Goal: Task Accomplishment & Management: Manage account settings

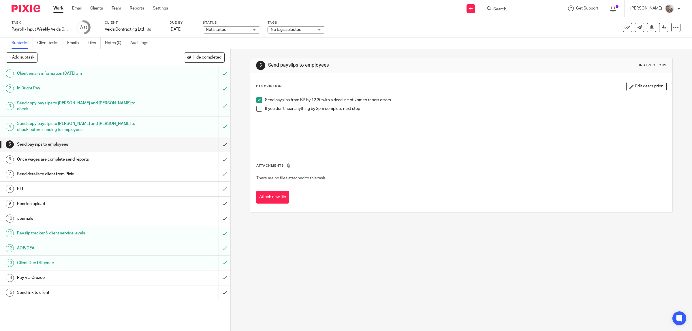
click at [541, 10] on input "Search" at bounding box center [519, 9] width 52 height 5
type input "lords"
click button "submit" at bounding box center [0, 0] width 0 height 0
click at [521, 24] on link at bounding box center [549, 24] width 114 height 13
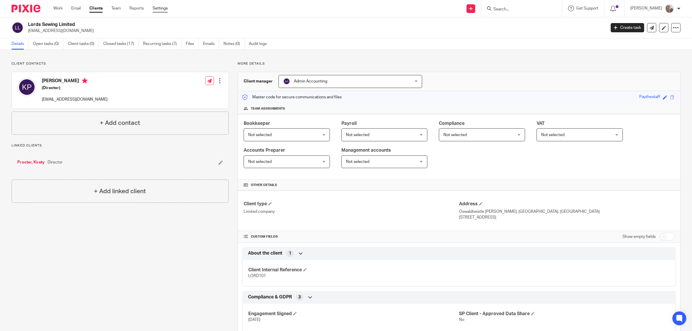
click at [162, 8] on link "Settings" at bounding box center [160, 8] width 15 height 6
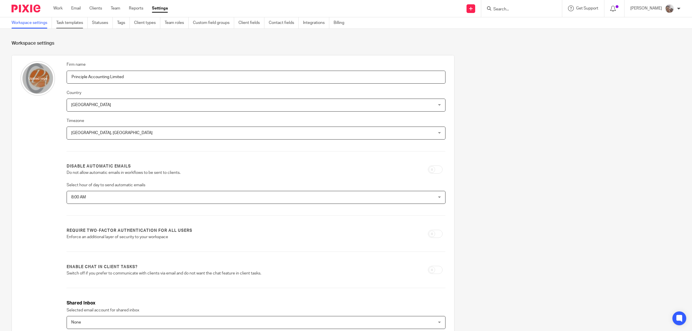
click at [68, 23] on link "Task templates" at bounding box center [71, 22] width 31 height 11
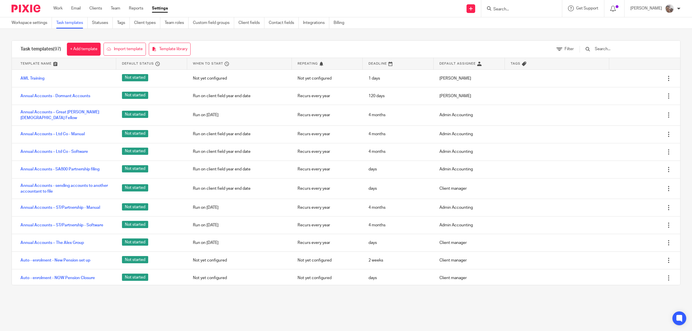
click at [608, 50] on input "text" at bounding box center [628, 49] width 67 height 6
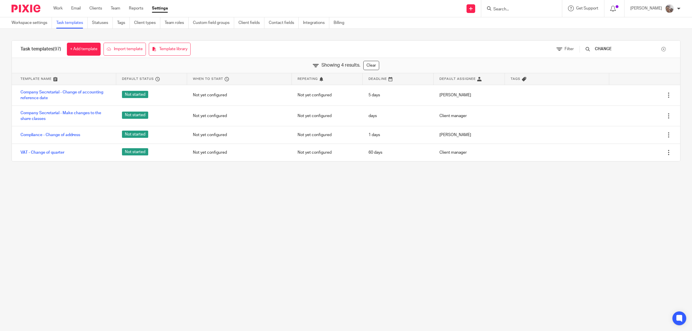
type input "CHANGE"
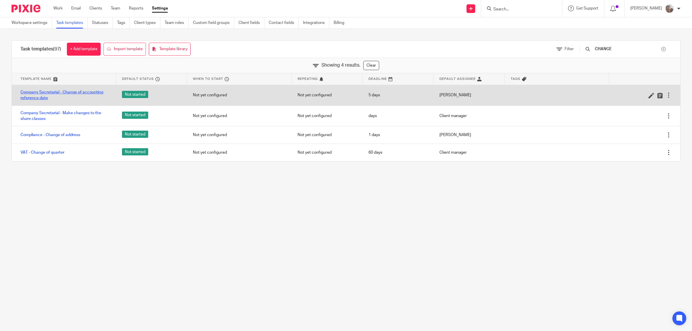
click at [64, 94] on link "Company Secretarial - Change of accounting reference date" at bounding box center [65, 95] width 90 height 12
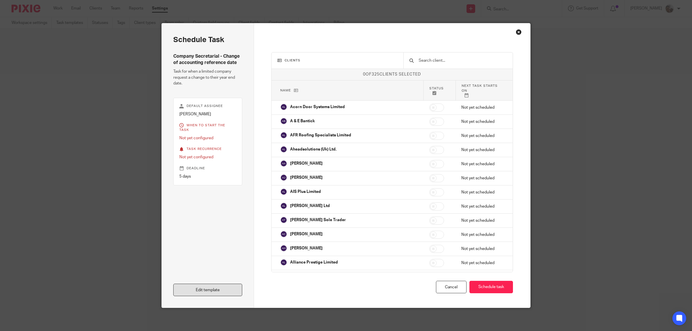
click at [187, 291] on link "Edit template" at bounding box center [207, 290] width 69 height 12
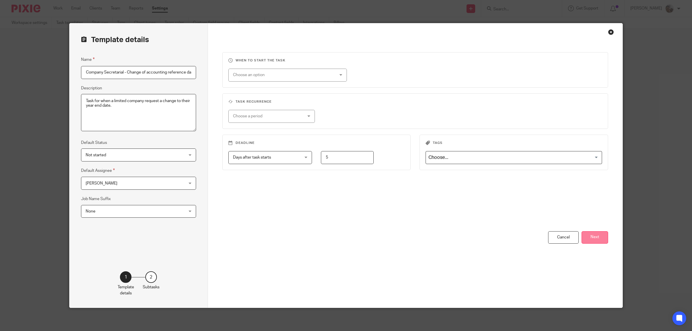
click at [599, 239] on button "Next" at bounding box center [595, 237] width 27 height 12
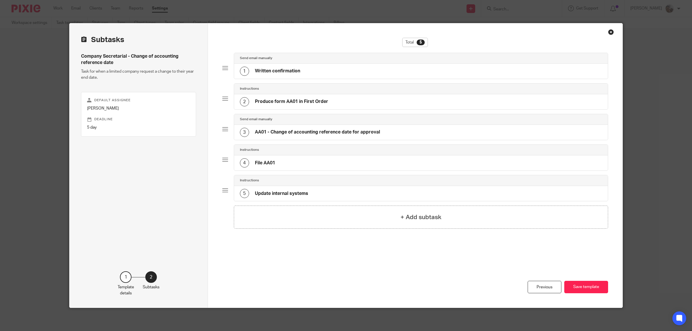
click at [305, 74] on div "1 Written confirmation" at bounding box center [421, 71] width 374 height 15
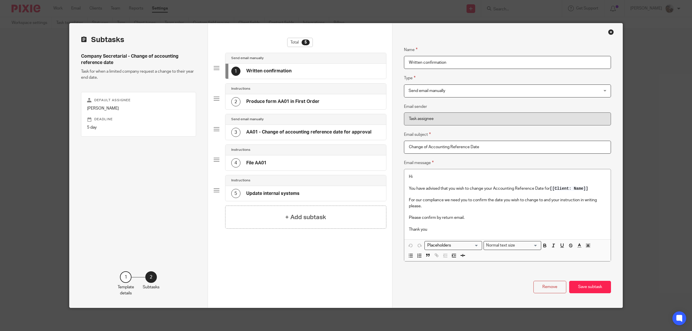
click at [310, 104] on h4 "Produce form AA01 in First Order" at bounding box center [282, 102] width 73 height 6
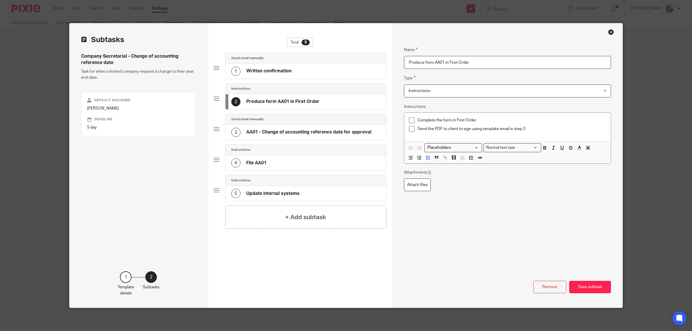
click at [265, 132] on h4 "AA01 - Change of accounting reference date for approval" at bounding box center [308, 132] width 125 height 6
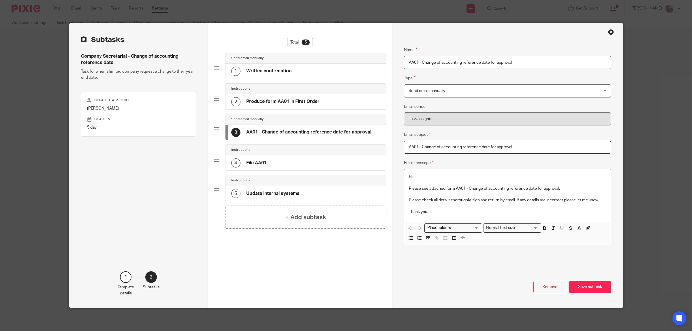
click at [252, 162] on h4 "File AA01" at bounding box center [256, 163] width 20 height 6
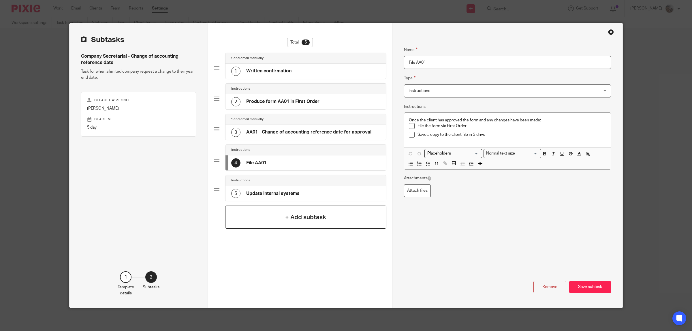
click at [270, 216] on div "+ Add subtask" at bounding box center [305, 217] width 161 height 23
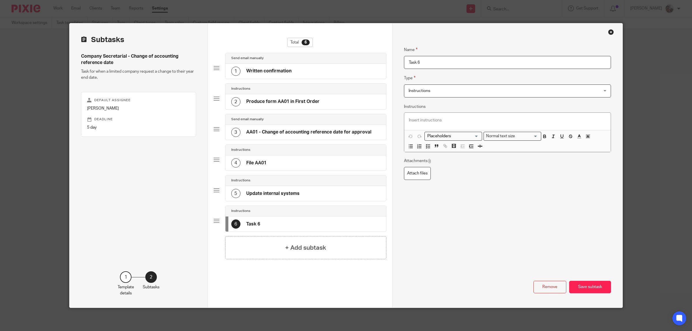
drag, startPoint x: 416, startPoint y: 64, endPoint x: 388, endPoint y: 64, distance: 28.0
click at [388, 64] on div "Subtasks Company Secretarial - Change of accounting reference date Task for whe…" at bounding box center [346, 165] width 553 height 284
type input "cALL"
click at [427, 121] on p at bounding box center [507, 120] width 197 height 6
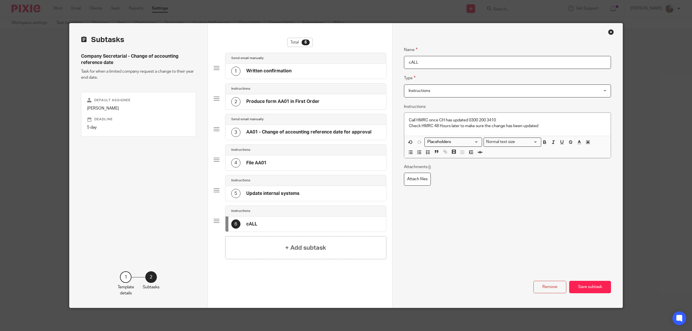
drag, startPoint x: 416, startPoint y: 64, endPoint x: 396, endPoint y: 65, distance: 20.6
click at [396, 65] on div "Name Written confirmation Type Send email manually Send email manually Instruct…" at bounding box center [507, 165] width 231 height 284
type input "i"
type input "Inform HMRC"
click at [591, 286] on button "Save subtask" at bounding box center [591, 287] width 42 height 12
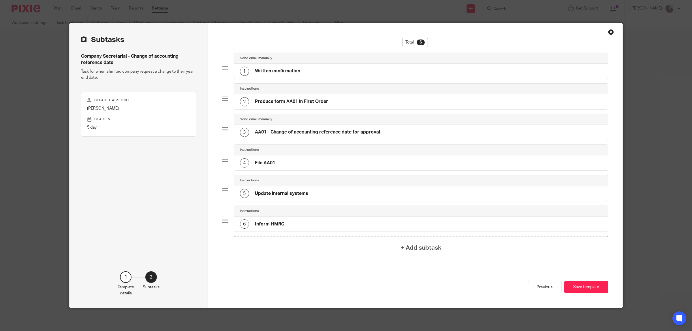
click at [285, 221] on div "6 Inform HMRC" at bounding box center [421, 224] width 374 height 15
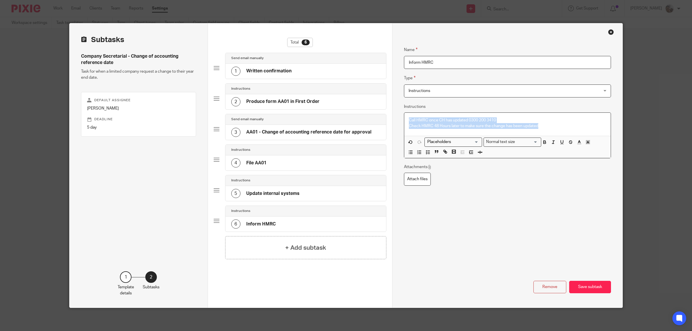
drag, startPoint x: 536, startPoint y: 126, endPoint x: 417, endPoint y: 136, distance: 118.7
click at [394, 119] on div "Name Written confirmation Type Send email manually Send email manually Instruct…" at bounding box center [507, 165] width 231 height 284
click at [426, 150] on icon "button" at bounding box center [428, 152] width 5 height 5
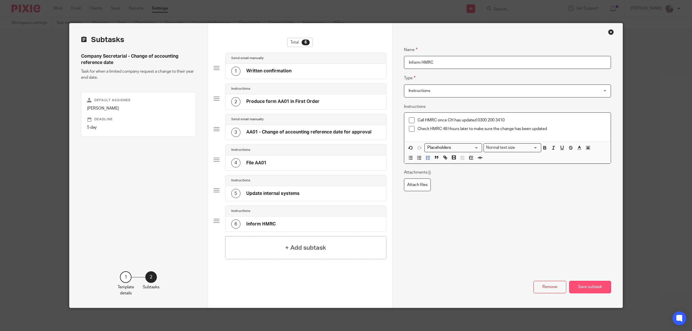
click at [585, 289] on button "Save subtask" at bounding box center [591, 287] width 42 height 12
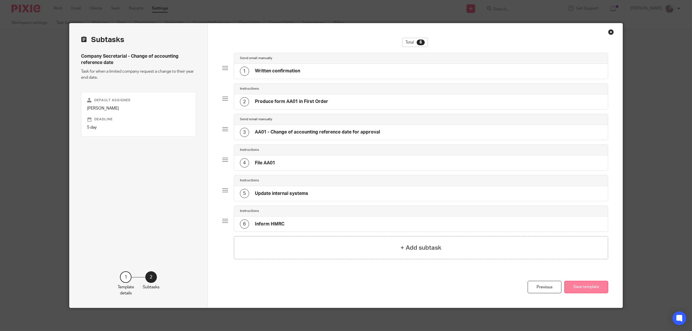
click at [586, 292] on button "Save template" at bounding box center [587, 287] width 44 height 12
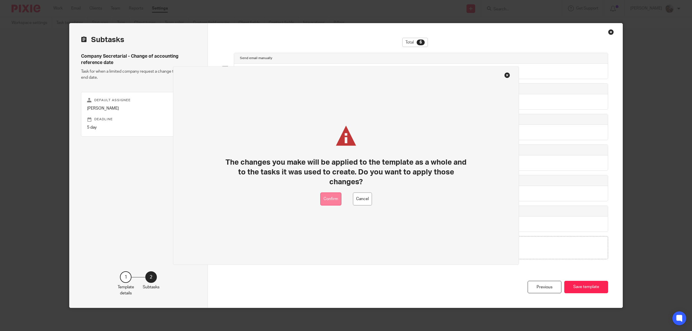
click at [330, 200] on button "Confirm" at bounding box center [331, 199] width 21 height 13
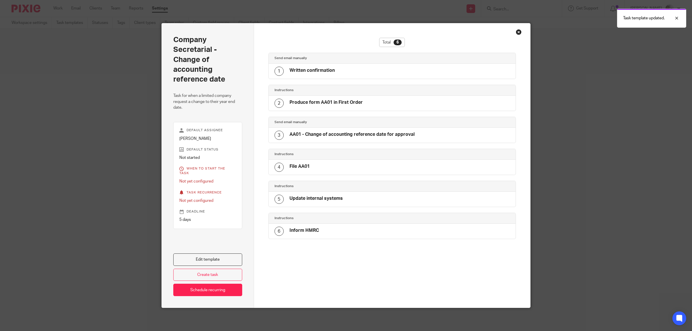
click at [516, 32] on div "Close this dialog window" at bounding box center [519, 32] width 6 height 6
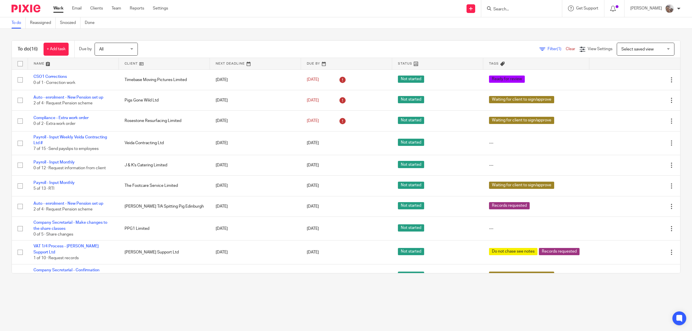
click at [540, 9] on input "Search" at bounding box center [519, 9] width 52 height 5
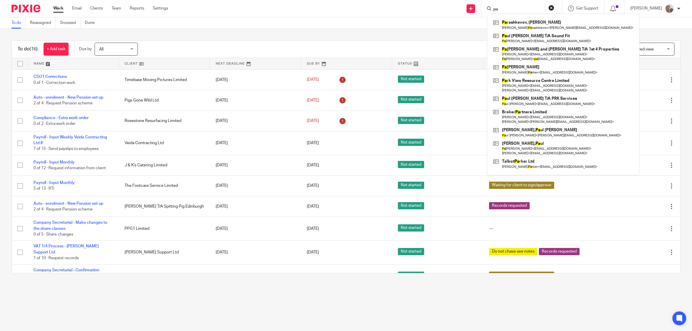
type input "p"
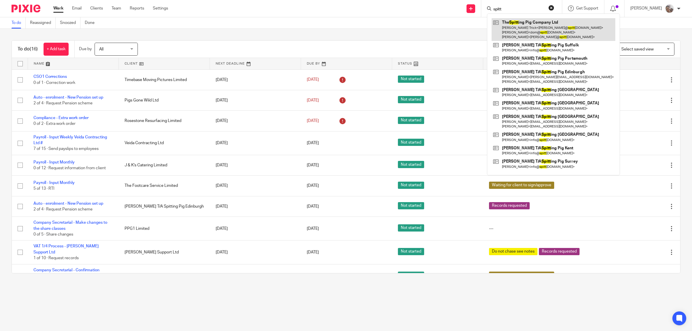
type input "spitt"
click at [539, 22] on link at bounding box center [554, 29] width 124 height 23
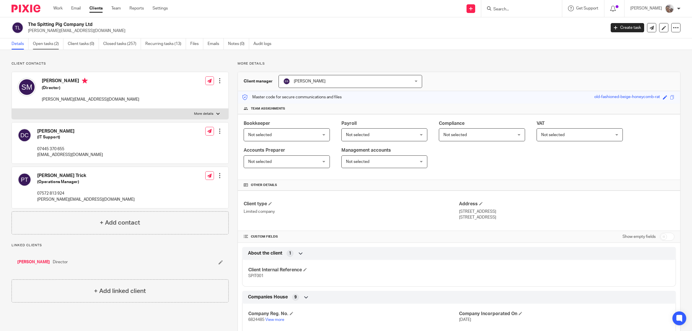
click at [54, 44] on link "Open tasks (2)" at bounding box center [48, 43] width 31 height 11
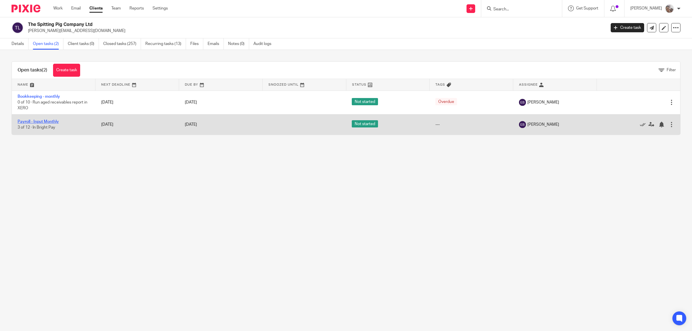
click at [52, 120] on link "Payroll - Input Monthly" at bounding box center [38, 122] width 41 height 4
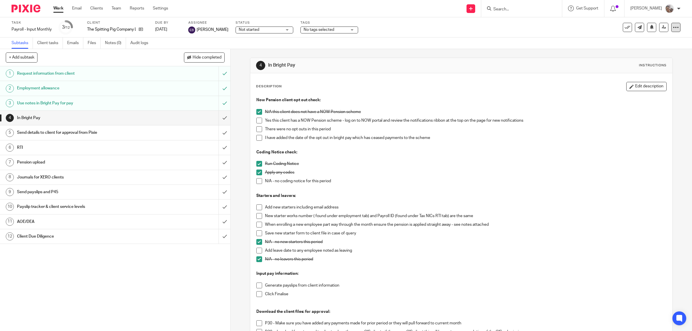
click at [673, 28] on icon at bounding box center [676, 28] width 6 height 6
click at [23, 60] on button "+ Add subtask" at bounding box center [22, 58] width 32 height 10
click at [84, 57] on input "text" at bounding box center [94, 58] width 177 height 10
type input "Send t [PERSON_NAME] to close Crezco when wages have paid"
click at [215, 59] on p "+ Add" at bounding box center [216, 58] width 17 height 10
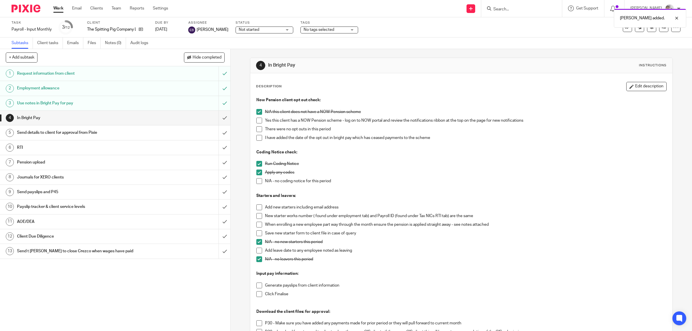
click at [120, 250] on h1 "Send t [PERSON_NAME] to close Crezco when wages have paid" at bounding box center [82, 251] width 131 height 9
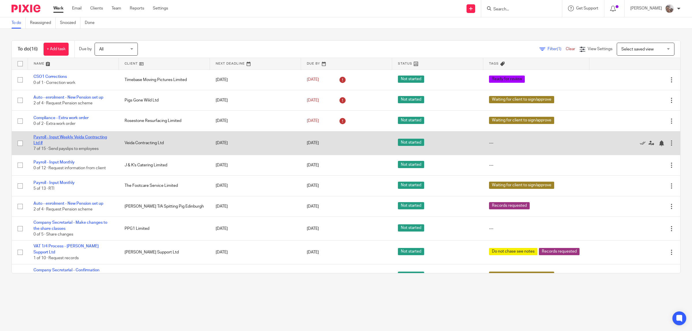
click at [58, 136] on link "Payroll - Input Weekly Veida Contracting Ltd #" at bounding box center [70, 140] width 74 height 10
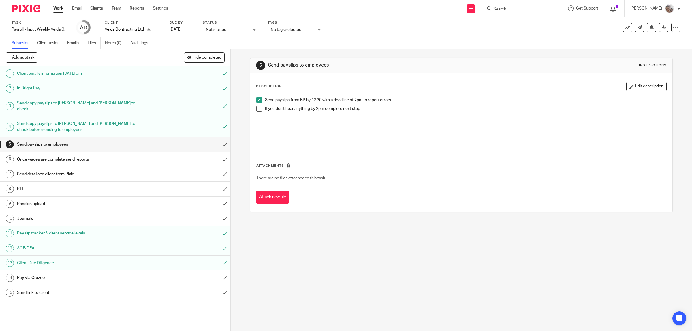
click at [257, 109] on span at bounding box center [260, 109] width 6 height 6
click at [218, 139] on input "submit" at bounding box center [115, 144] width 231 height 14
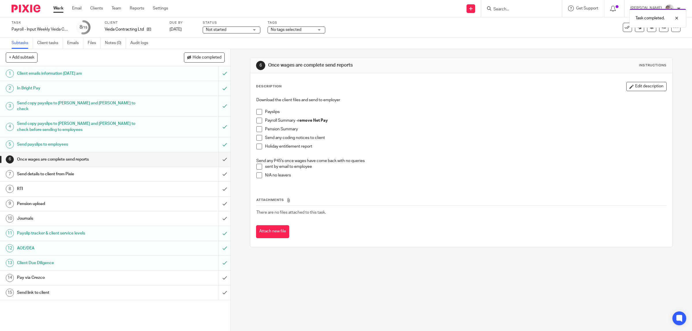
click at [257, 113] on span at bounding box center [260, 112] width 6 height 6
click at [257, 121] on span at bounding box center [260, 121] width 6 height 6
click at [257, 130] on span at bounding box center [260, 129] width 6 height 6
click at [257, 146] on span at bounding box center [260, 147] width 6 height 6
click at [257, 176] on span at bounding box center [260, 176] width 6 height 6
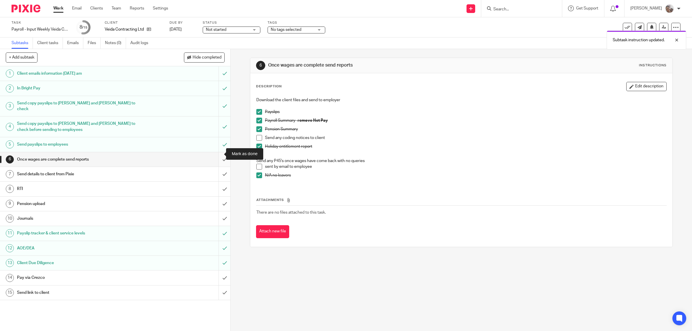
click at [217, 152] on input "submit" at bounding box center [115, 159] width 231 height 14
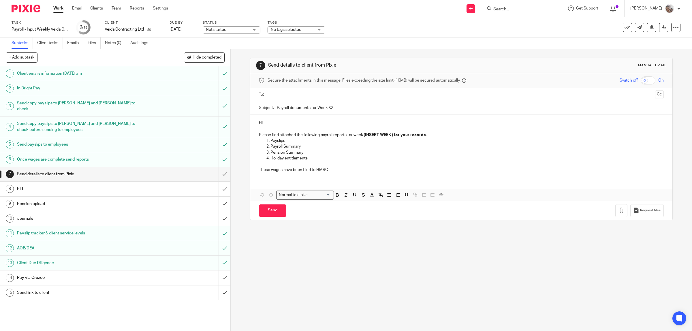
click at [334, 110] on input "Payroll documents for Week XX" at bounding box center [471, 107] width 388 height 13
type input "Payroll documents for Week 24"
click at [393, 135] on strong "INSERT WEEK ) for your records." at bounding box center [395, 135] width 61 height 4
drag, startPoint x: 411, startPoint y: 142, endPoint x: 367, endPoint y: 143, distance: 43.3
click at [367, 137] on div "Hi, Please find attached the following payroll reports for week 24 for your rec…" at bounding box center [461, 146] width 423 height 63
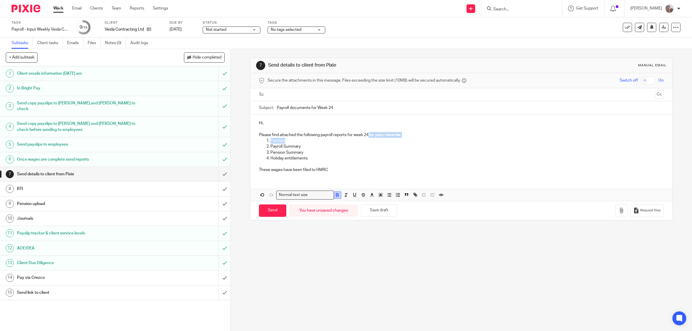
click at [335, 195] on icon "button" at bounding box center [337, 194] width 5 height 5
click at [354, 162] on p "These wages have been filed to HMRC" at bounding box center [461, 167] width 405 height 12
click at [619, 211] on icon "button" at bounding box center [622, 211] width 6 height 6
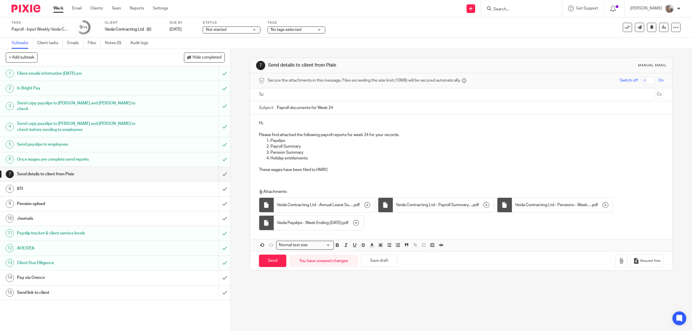
click at [278, 93] on input "text" at bounding box center [461, 94] width 383 height 7
drag, startPoint x: 287, startPoint y: 107, endPoint x: 309, endPoint y: 100, distance: 22.5
click at [343, 100] on input "text" at bounding box center [489, 95] width 327 height 11
click at [270, 266] on input "Send" at bounding box center [272, 262] width 27 height 12
type input "Sent"
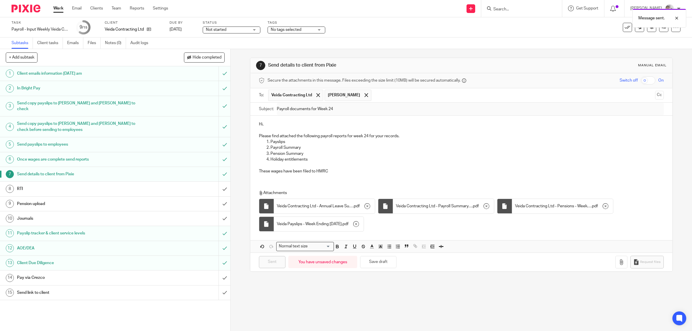
click at [33, 274] on h1 "Pay via Crezco" at bounding box center [82, 278] width 131 height 9
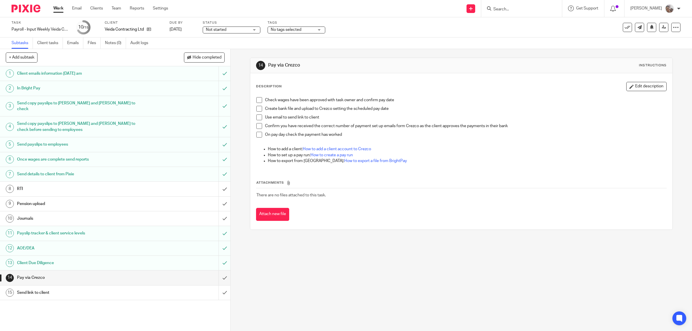
click at [257, 100] on span at bounding box center [260, 100] width 6 height 6
click at [257, 109] on span at bounding box center [260, 109] width 6 height 6
click at [257, 118] on span at bounding box center [260, 118] width 6 height 6
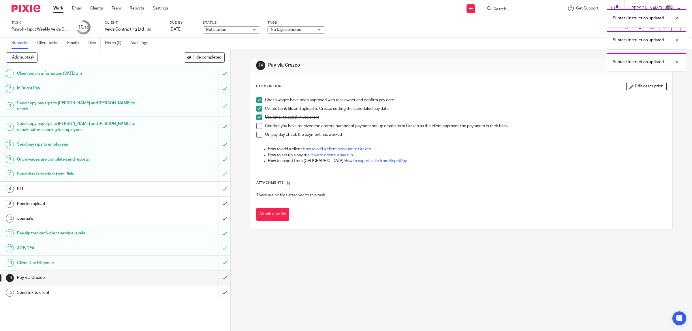
click at [43, 289] on h1 "Send link to client" at bounding box center [82, 293] width 131 height 9
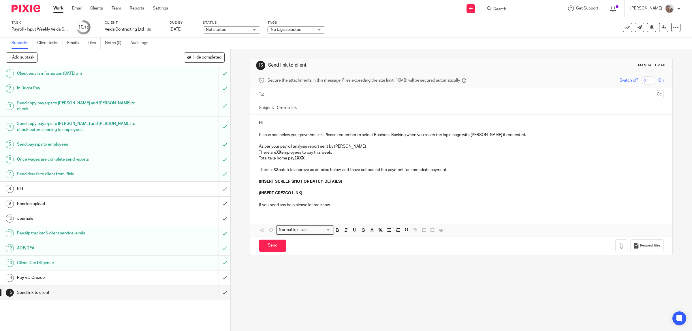
click at [282, 152] on p "There are XX employees to pay this week." at bounding box center [461, 153] width 405 height 6
click at [310, 159] on p "Total take home pay £XXX" at bounding box center [461, 159] width 405 height 6
click at [278, 169] on p "There is XX batch to approve as detailed below, and I have scheduled the paymen…" at bounding box center [461, 170] width 405 height 6
click at [305, 171] on p "The batches to approve as detailed below, and I have scheduled the payment for …" at bounding box center [461, 170] width 405 height 6
click at [346, 179] on p "(INSERT SCREEN SHOT OF BATCH DETAILS)" at bounding box center [461, 182] width 405 height 6
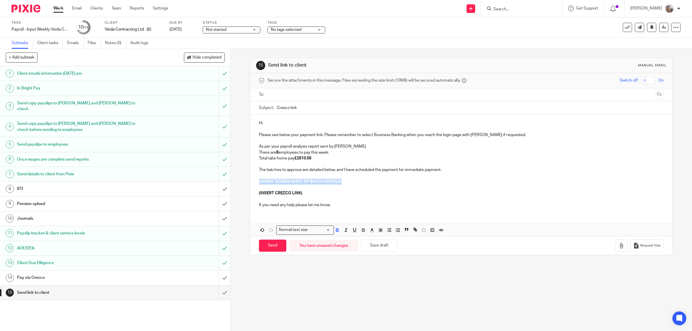
drag, startPoint x: 339, startPoint y: 182, endPoint x: 255, endPoint y: 184, distance: 84.3
click at [255, 184] on div "Hi Please see below your payment link. Please remember to select Business Banki…" at bounding box center [461, 164] width 423 height 98
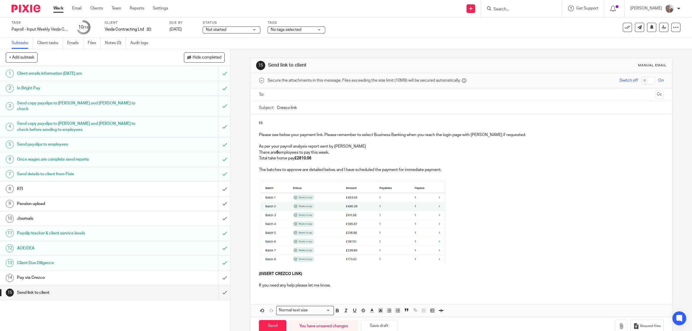
scroll to position [14, 0]
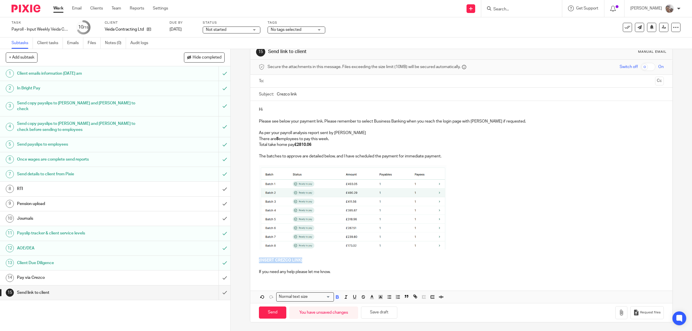
drag, startPoint x: 287, startPoint y: 262, endPoint x: 254, endPoint y: 261, distance: 32.0
click at [254, 261] on div "Hi Please see below your payment link. Please remember to select Business Banki…" at bounding box center [461, 190] width 423 height 178
click at [277, 81] on input "text" at bounding box center [461, 81] width 383 height 7
click at [270, 309] on input "Send" at bounding box center [272, 313] width 27 height 12
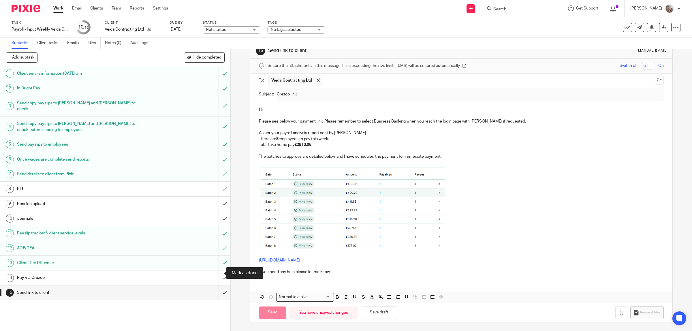
type input "Sent"
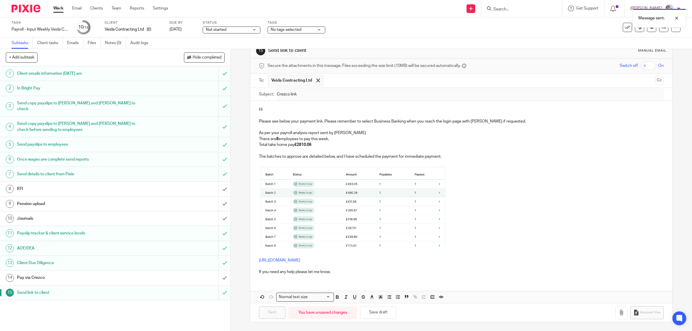
click at [16, 211] on link "10 Journals" at bounding box center [109, 218] width 219 height 14
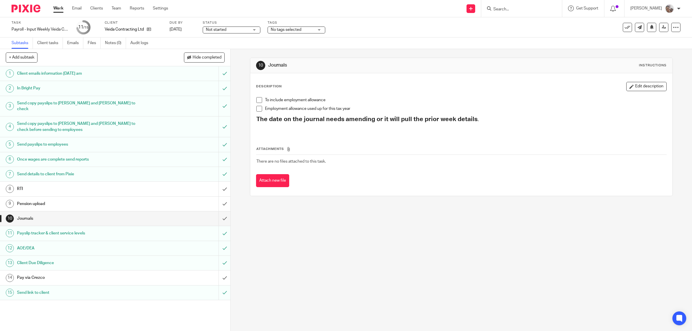
click at [257, 110] on span at bounding box center [260, 109] width 6 height 6
click at [218, 213] on input "submit" at bounding box center [115, 218] width 231 height 14
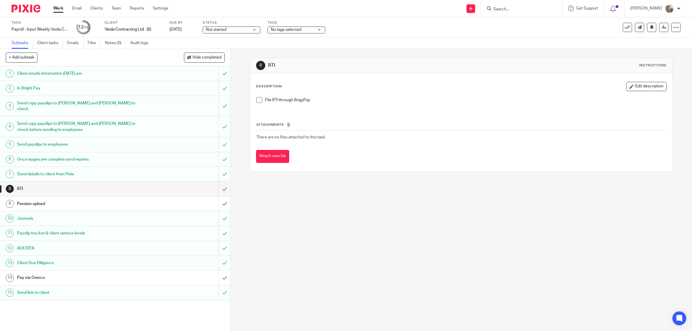
click at [257, 100] on span at bounding box center [260, 100] width 6 height 6
click at [216, 182] on input "submit" at bounding box center [115, 189] width 231 height 14
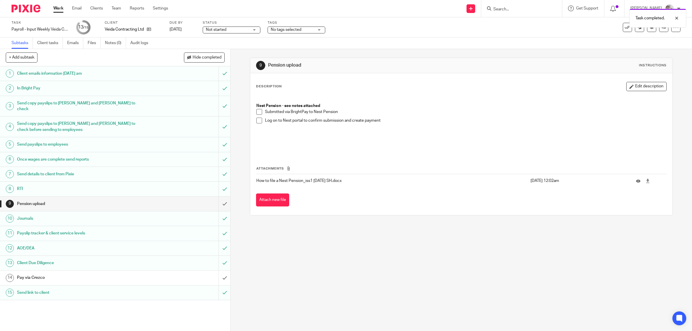
drag, startPoint x: 257, startPoint y: 112, endPoint x: 253, endPoint y: 119, distance: 7.7
click at [257, 112] on span at bounding box center [260, 112] width 6 height 6
click at [257, 120] on span at bounding box center [260, 121] width 6 height 6
click at [218, 198] on input "submit" at bounding box center [115, 204] width 231 height 14
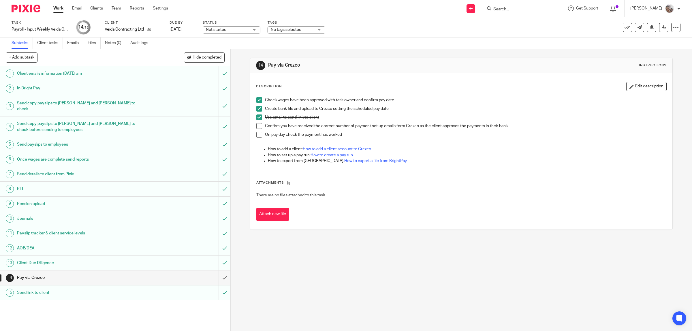
click at [56, 6] on link "Work" at bounding box center [58, 8] width 10 height 6
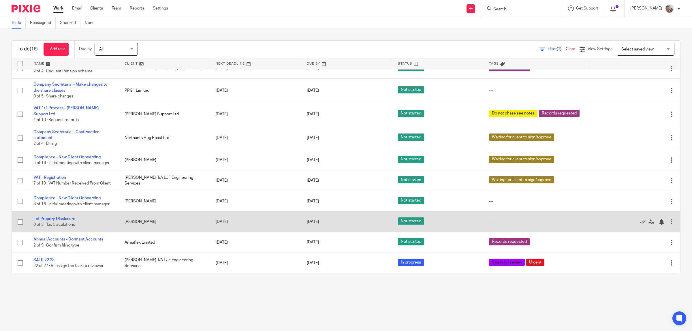
scroll to position [106, 0]
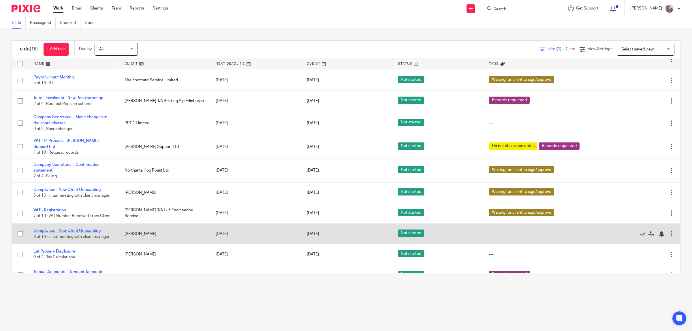
click at [88, 233] on link "Compliance - New Client Onboarding" at bounding box center [66, 231] width 67 height 4
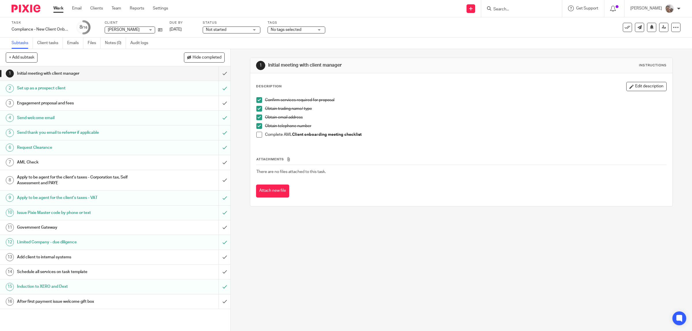
click at [60, 258] on h1 "Add client to internal systems" at bounding box center [82, 257] width 131 height 9
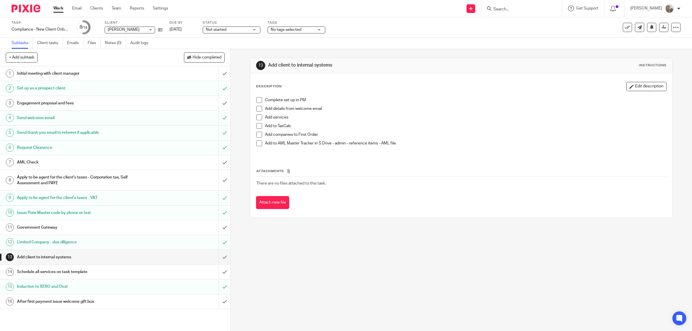
click at [79, 302] on h1 "After first payment issue welcome gift box" at bounding box center [82, 301] width 131 height 9
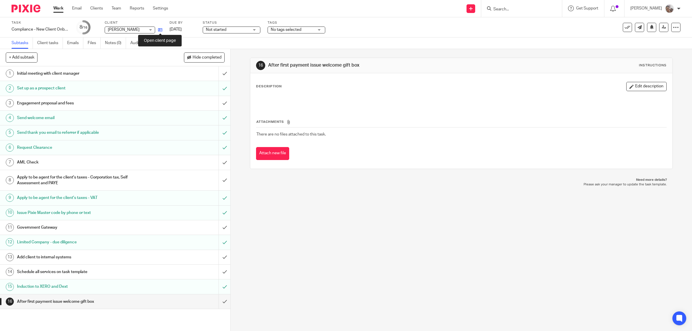
click at [162, 28] on icon at bounding box center [160, 30] width 4 height 4
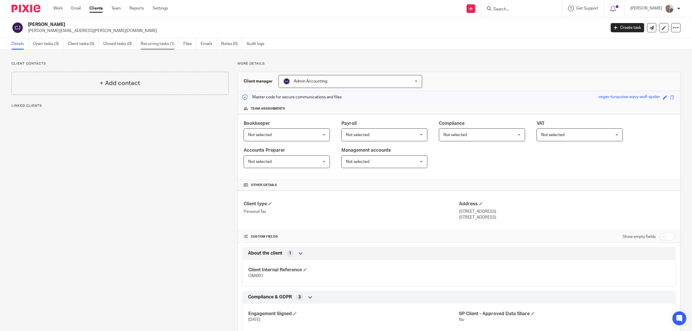
click at [156, 44] on link "Recurring tasks (1)" at bounding box center [160, 43] width 38 height 11
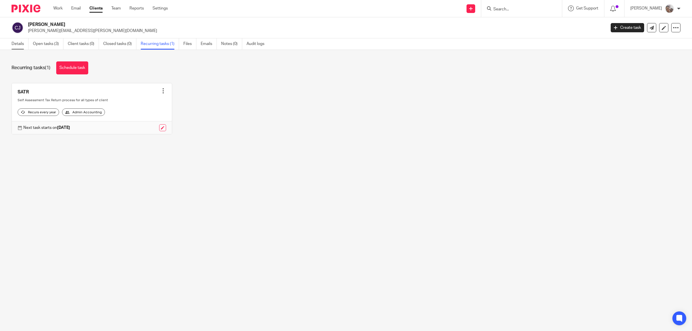
click at [18, 44] on link "Details" at bounding box center [20, 43] width 17 height 11
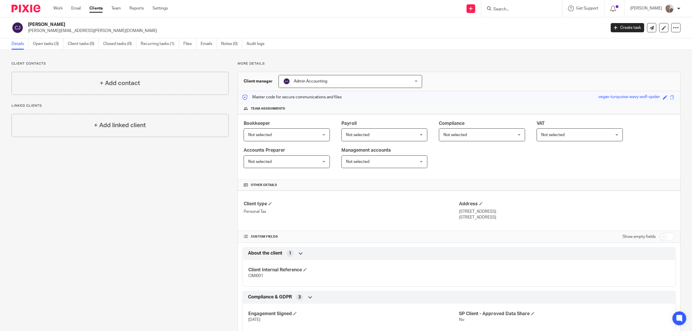
drag, startPoint x: 518, startPoint y: 222, endPoint x: 456, endPoint y: 214, distance: 62.3
click at [456, 214] on div "Client type Personal Tax Address 14 Vicarage Avenue, Padiham Burnley , Lancashi…" at bounding box center [459, 211] width 443 height 40
copy div "14 Vicarage Avenue, Padiham Burnley , Lancashire, BB12 8JY"
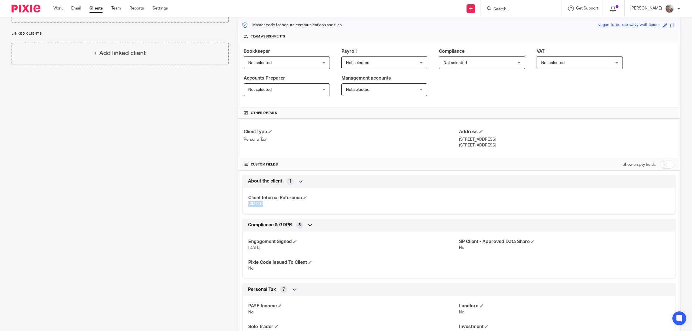
drag, startPoint x: 271, startPoint y: 205, endPoint x: 246, endPoint y: 205, distance: 25.1
click at [248, 205] on p "CIMI001" at bounding box center [353, 204] width 211 height 6
copy span "CIMI001"
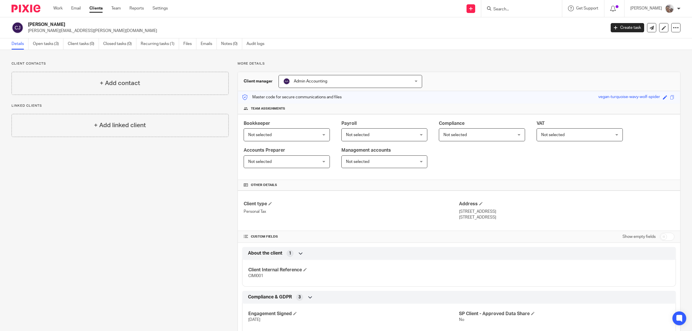
click at [53, 23] on h2 "[PERSON_NAME]" at bounding box center [258, 25] width 460 height 6
copy h2 "James"
drag, startPoint x: 263, startPoint y: 274, endPoint x: 246, endPoint y: 278, distance: 17.7
click at [246, 278] on div "Client Internal Reference CIMI001" at bounding box center [459, 271] width 434 height 31
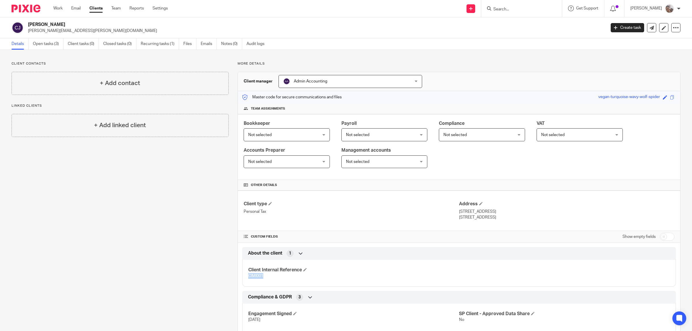
copy span "CIMI001"
click at [33, 25] on h2 "[PERSON_NAME]" at bounding box center [258, 25] width 460 height 6
copy h2 "Cimino"
click at [47, 48] on link "Open tasks (3)" at bounding box center [48, 43] width 31 height 11
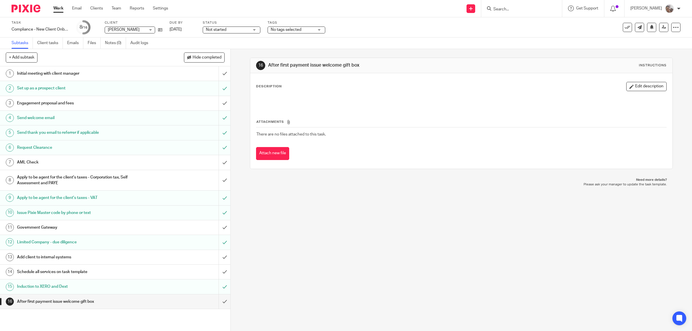
click at [125, 72] on h1 "Initial meeting with client manager" at bounding box center [82, 73] width 131 height 9
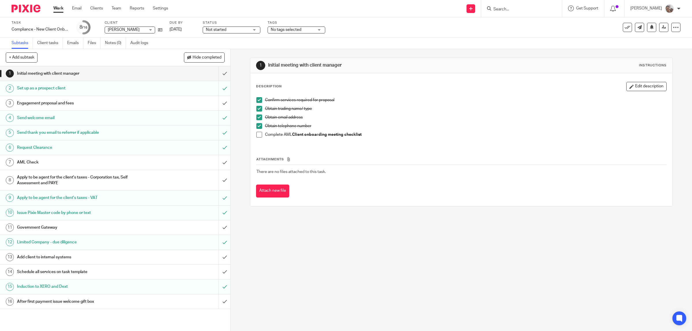
click at [257, 134] on span at bounding box center [260, 135] width 6 height 6
click at [218, 73] on input "submit" at bounding box center [115, 73] width 231 height 14
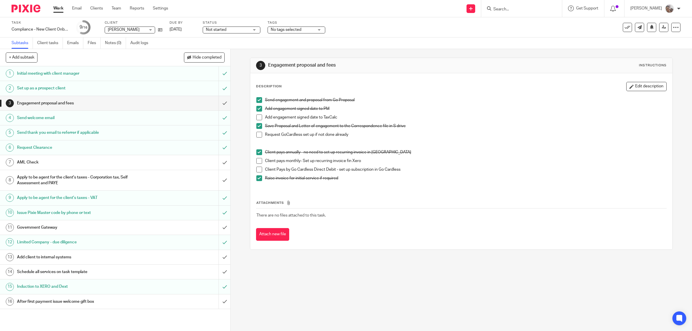
click at [257, 118] on span at bounding box center [260, 118] width 6 height 6
click at [214, 102] on input "submit" at bounding box center [115, 103] width 231 height 14
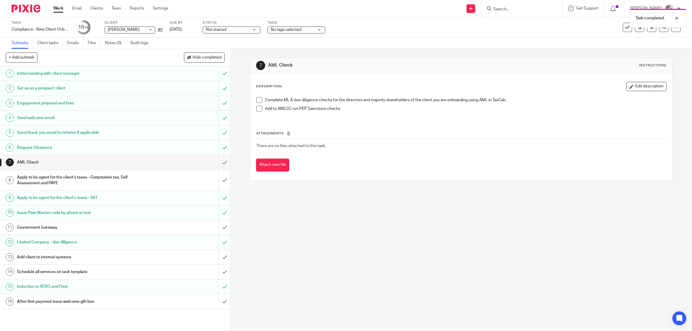
click at [98, 180] on h1 "Apply to be agent for the client's taxes - Corporation tax, Self Assessment and…" at bounding box center [82, 180] width 131 height 15
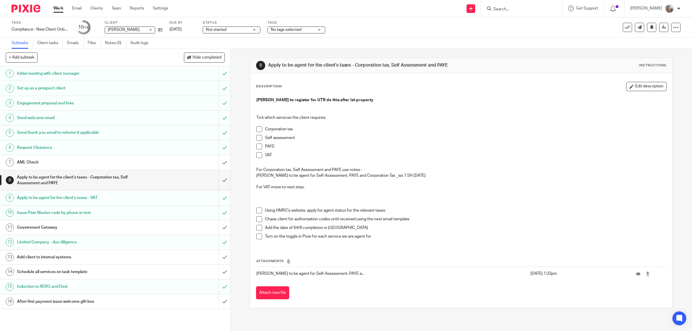
click at [257, 139] on span at bounding box center [260, 138] width 6 height 6
click at [289, 28] on span "No tags selected" at bounding box center [286, 30] width 31 height 4
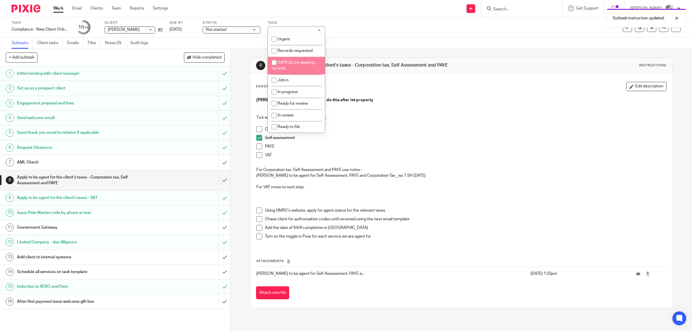
scroll to position [72, 0]
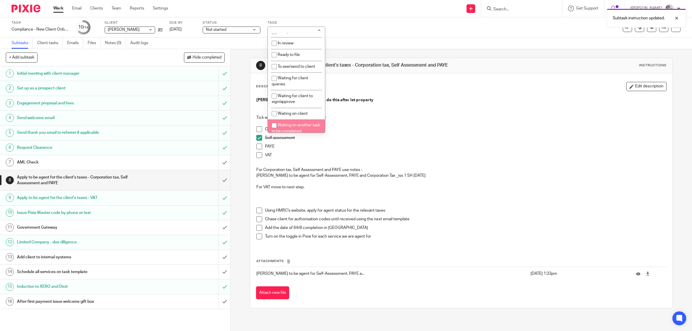
click at [301, 125] on span "Waiting on another task to be completed" at bounding box center [296, 128] width 48 height 10
checkbox input "true"
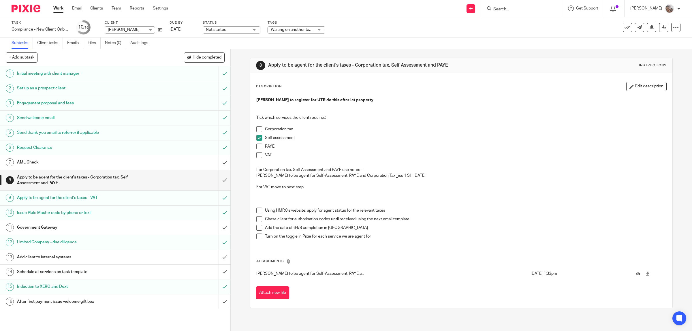
click at [37, 230] on h1 "Government Gateway" at bounding box center [82, 227] width 131 height 9
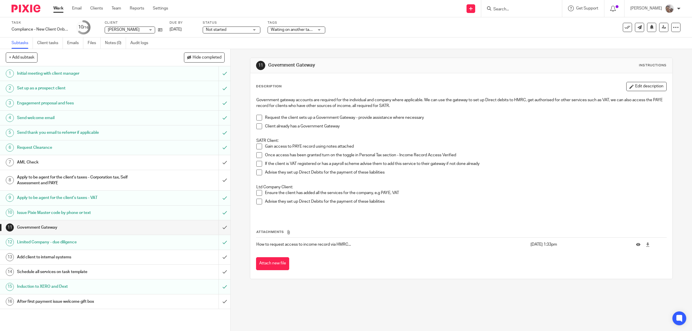
click at [258, 126] on span at bounding box center [260, 126] width 6 height 6
click at [52, 260] on h1 "Add client to internal systems" at bounding box center [82, 257] width 131 height 9
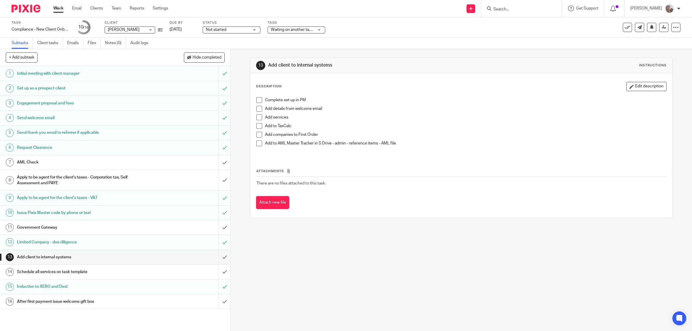
click at [257, 100] on span at bounding box center [260, 100] width 6 height 6
click at [257, 109] on span at bounding box center [260, 109] width 6 height 6
click at [257, 118] on span at bounding box center [260, 118] width 6 height 6
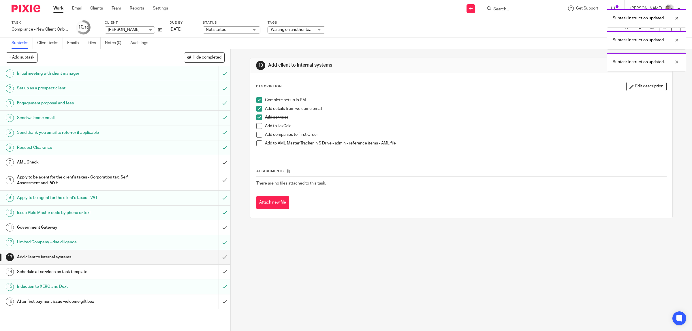
click at [257, 126] on span at bounding box center [260, 126] width 6 height 6
click at [257, 143] on span at bounding box center [260, 144] width 6 height 6
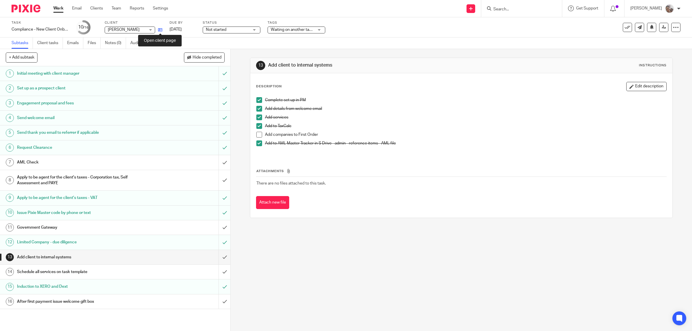
click at [160, 30] on icon at bounding box center [160, 30] width 4 height 4
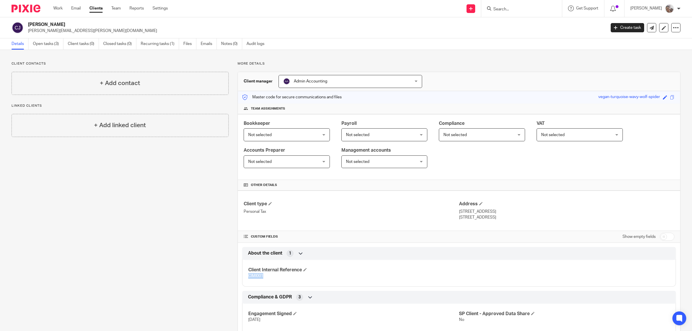
drag, startPoint x: 263, startPoint y: 276, endPoint x: 244, endPoint y: 276, distance: 18.2
click at [244, 276] on div "Client Internal Reference CIMI001" at bounding box center [459, 271] width 434 height 31
copy span "CIMI001"
drag, startPoint x: 57, startPoint y: 25, endPoint x: 28, endPoint y: 26, distance: 28.6
click at [28, 26] on h2 "[PERSON_NAME]" at bounding box center [258, 25] width 460 height 6
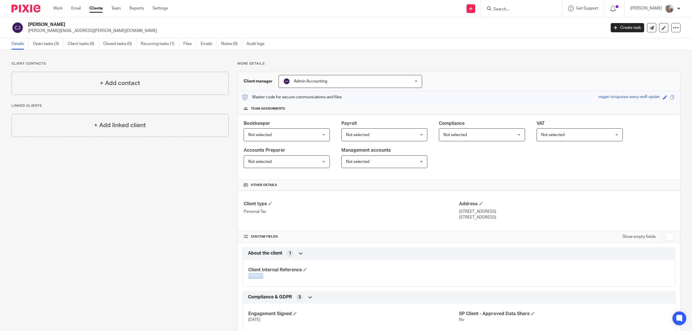
copy h2 "[PERSON_NAME]"
drag, startPoint x: 512, startPoint y: 218, endPoint x: 455, endPoint y: 213, distance: 57.6
click at [455, 213] on div "Client type Personal Tax Address 14 Vicarage Avenue, Padiham Burnley , Lancashi…" at bounding box center [459, 211] width 443 height 40
click at [512, 218] on p "Burnley , Lancashire, BB12 8JY" at bounding box center [567, 218] width 216 height 6
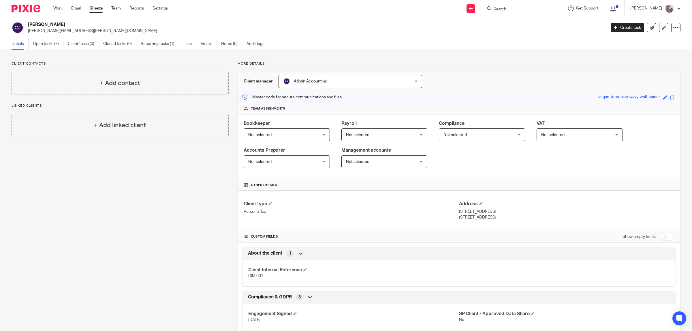
drag, startPoint x: 512, startPoint y: 218, endPoint x: 497, endPoint y: 220, distance: 16.0
click at [497, 220] on p "Burnley , Lancashire, BB12 8JY" at bounding box center [567, 218] width 216 height 6
click at [488, 218] on p "Burnley , Lancashire, BB12 8JY" at bounding box center [567, 218] width 216 height 6
copy p "Lancashire"
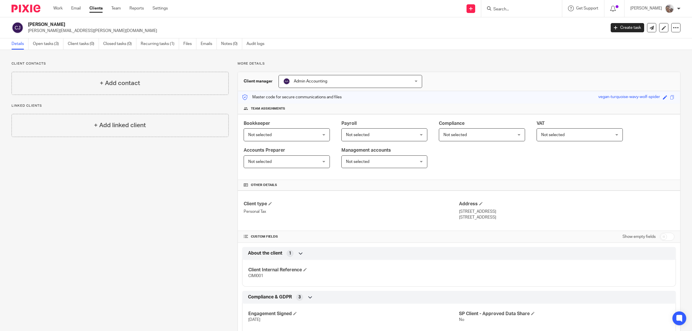
click at [500, 211] on p "14 Vicarage Avenue, Padiham" at bounding box center [567, 212] width 216 height 6
copy p "Padiham"
drag, startPoint x: 491, startPoint y: 213, endPoint x: 456, endPoint y: 212, distance: 34.6
click at [459, 212] on p "14 Vicarage Avenue, Padiham" at bounding box center [567, 212] width 216 height 6
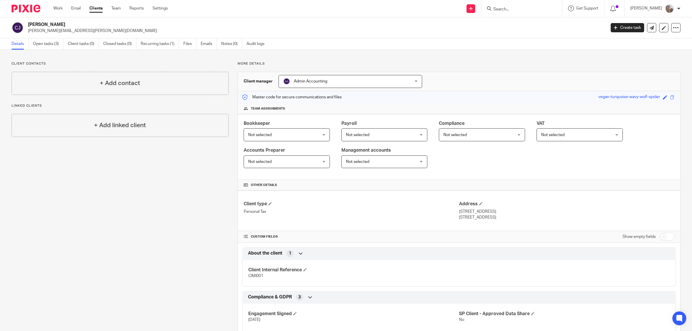
copy p "14 Vicarage Avenue"
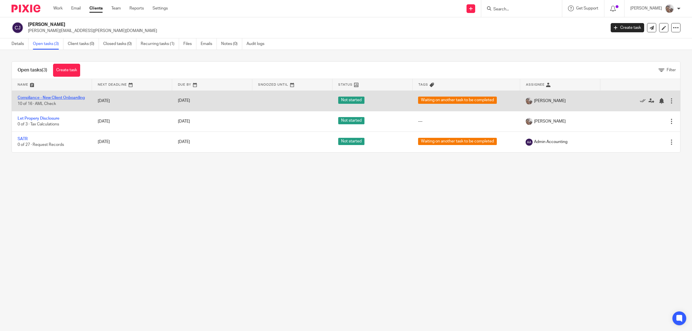
click at [38, 98] on link "Compliance - New Client Onboarding" at bounding box center [51, 98] width 67 height 4
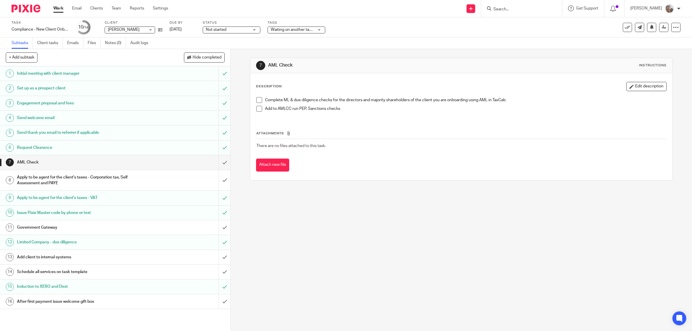
click at [257, 110] on span at bounding box center [260, 109] width 6 height 6
click at [46, 180] on h1 "Apply to be agent for the client's taxes - Corporation tax, Self Assessment and…" at bounding box center [82, 180] width 131 height 15
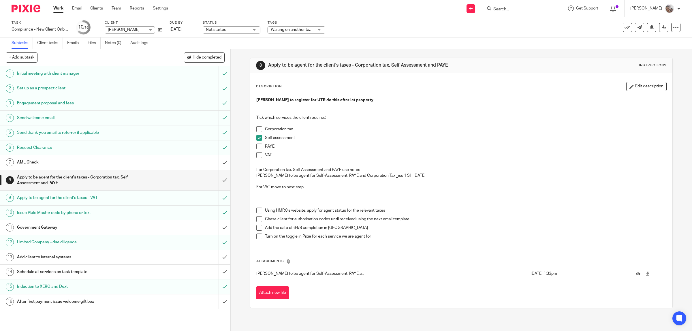
click at [50, 230] on h1 "Government Gateway" at bounding box center [82, 227] width 131 height 9
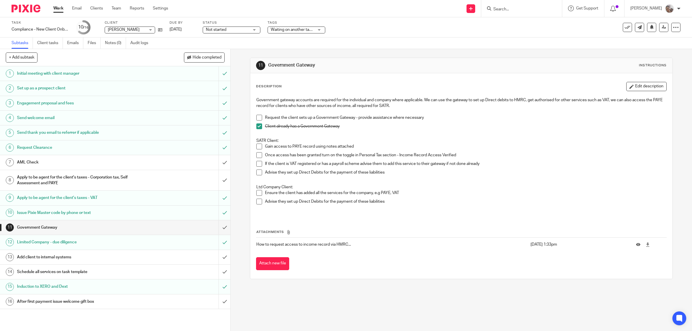
click at [51, 256] on h1 "Add client to internal systems" at bounding box center [82, 257] width 131 height 9
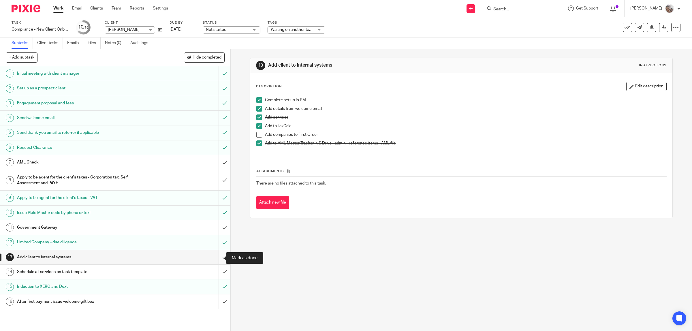
click at [215, 257] on input "submit" at bounding box center [115, 257] width 231 height 14
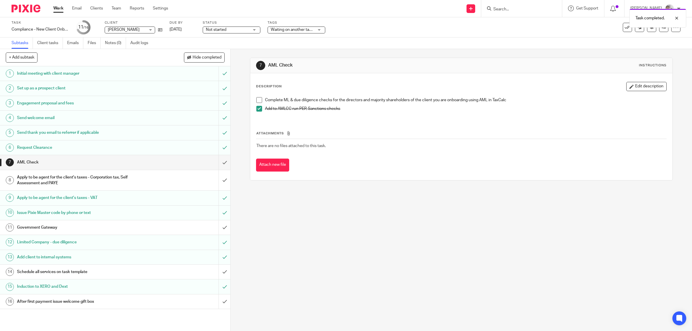
click at [121, 270] on h1 "Schedule all services on task template" at bounding box center [82, 272] width 131 height 9
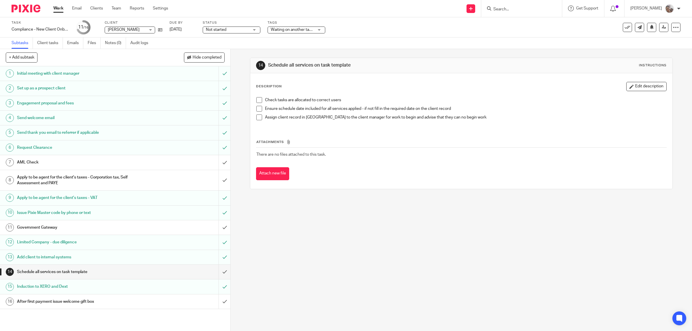
click at [257, 100] on span at bounding box center [260, 100] width 6 height 6
click at [257, 108] on span at bounding box center [260, 109] width 6 height 6
click at [257, 117] on span at bounding box center [260, 118] width 6 height 6
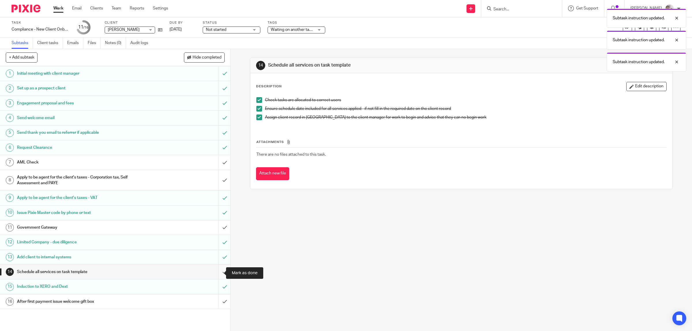
click at [217, 270] on input "submit" at bounding box center [115, 272] width 231 height 14
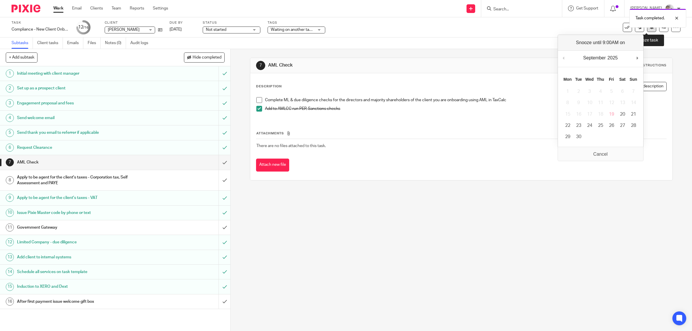
click at [650, 29] on icon at bounding box center [652, 27] width 4 height 4
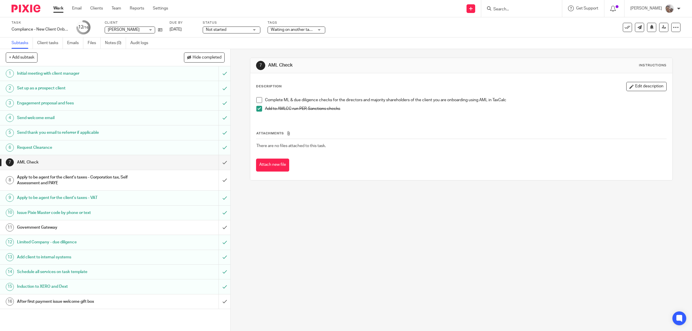
click at [430, 233] on div "7 AML Check Instructions Description Edit description Complete ML & due diligen…" at bounding box center [462, 190] width 462 height 282
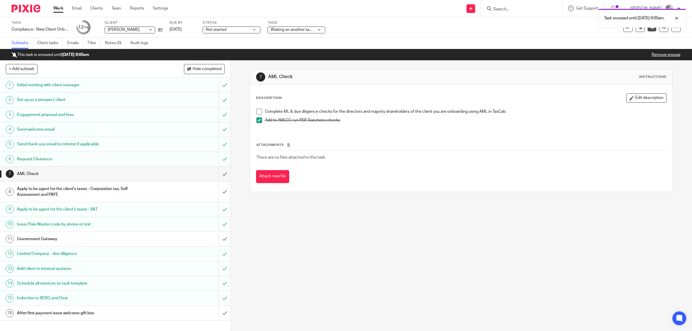
click at [61, 9] on link "Work" at bounding box center [58, 8] width 10 height 6
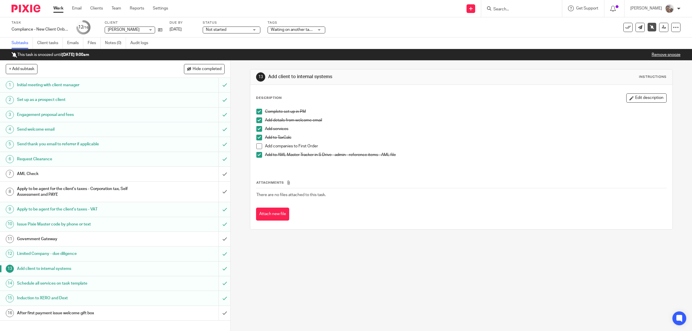
click at [62, 7] on link "Work" at bounding box center [58, 8] width 10 height 6
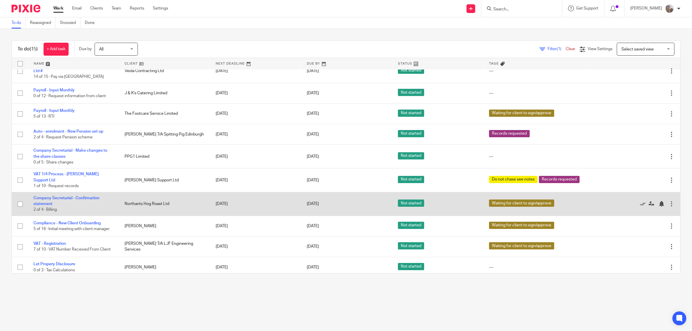
scroll to position [121, 0]
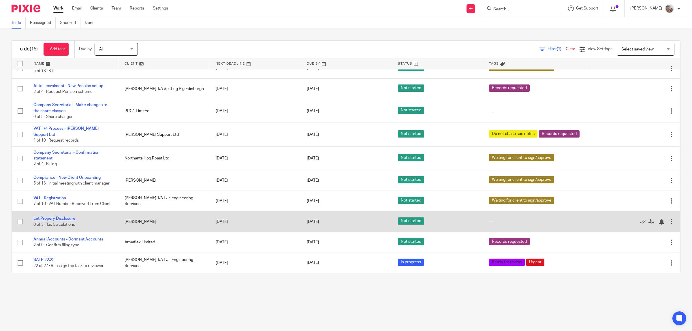
click at [64, 220] on link "Let Propery Disclosure" at bounding box center [54, 219] width 42 height 4
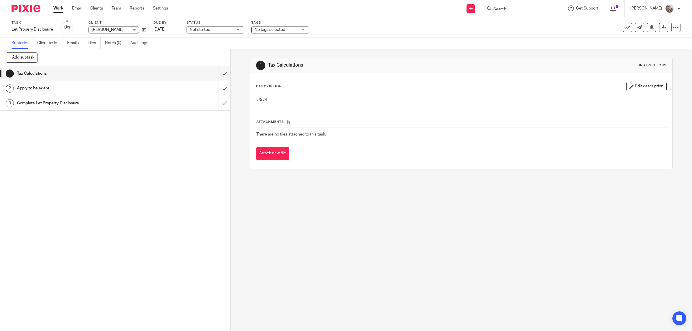
click at [276, 31] on span "No tags selected" at bounding box center [270, 30] width 31 height 4
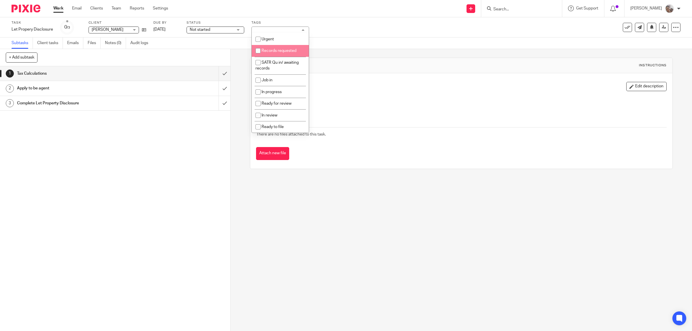
click at [282, 53] on li "Records requested" at bounding box center [280, 51] width 57 height 12
checkbox input "true"
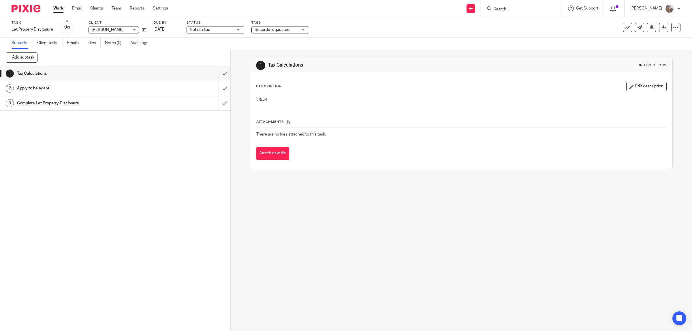
click at [143, 197] on div "1 Tax Calculations 2 Apply to be agent 3 Complete Let Property Disclosure" at bounding box center [115, 198] width 231 height 265
click at [54, 9] on link "Work" at bounding box center [58, 8] width 10 height 6
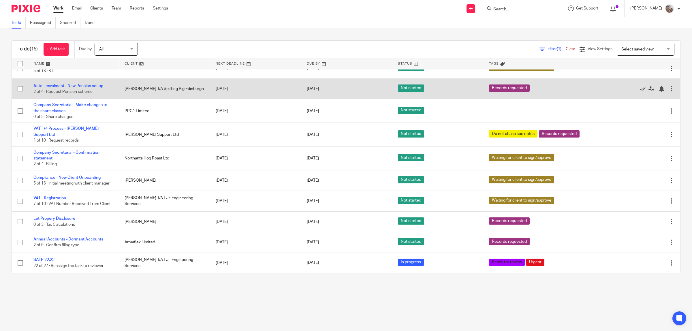
scroll to position [13, 0]
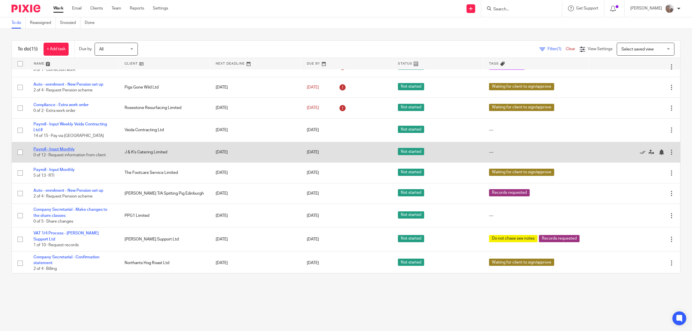
click at [69, 148] on link "Payroll - Input Monthly" at bounding box center [53, 149] width 41 height 4
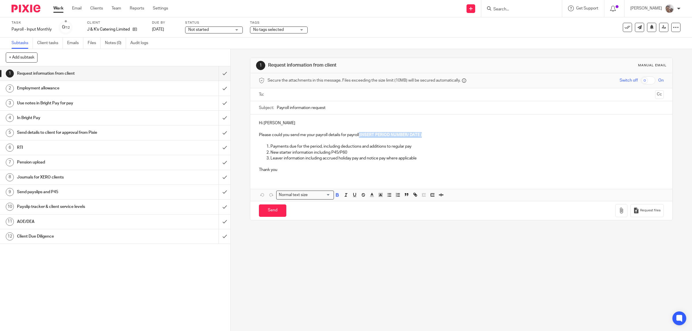
drag, startPoint x: 425, startPoint y: 133, endPoint x: 358, endPoint y: 135, distance: 67.0
click at [358, 135] on p "Please could you send me your payroll details for payroll (INSERT PERIOD NUMBER…" at bounding box center [461, 135] width 405 height 6
click at [281, 96] on input "text" at bounding box center [461, 94] width 383 height 7
click at [273, 211] on input "Send" at bounding box center [272, 212] width 27 height 12
type input "Sent"
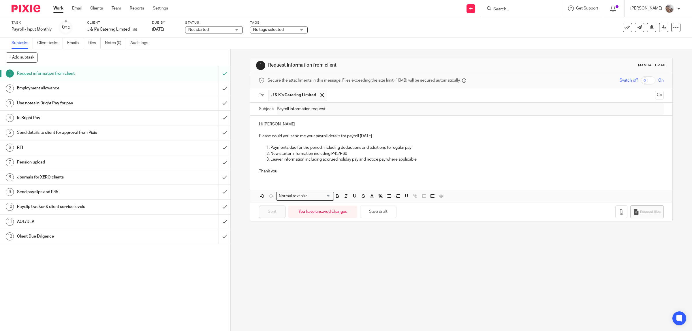
click at [62, 10] on link "Work" at bounding box center [58, 8] width 10 height 6
click at [293, 29] on span "No tags selected" at bounding box center [274, 30] width 43 height 6
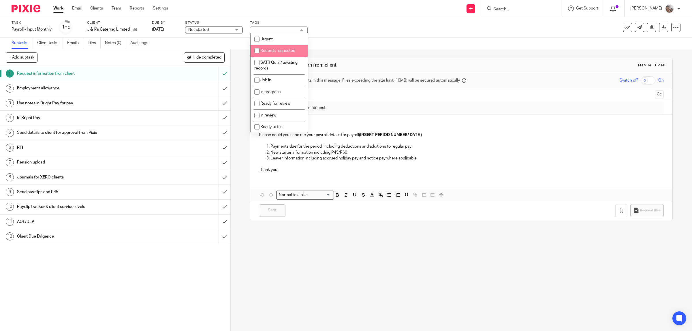
click at [276, 53] on li "Records requested" at bounding box center [279, 51] width 57 height 12
checkbox input "true"
click at [306, 22] on label "Tags" at bounding box center [279, 22] width 58 height 5
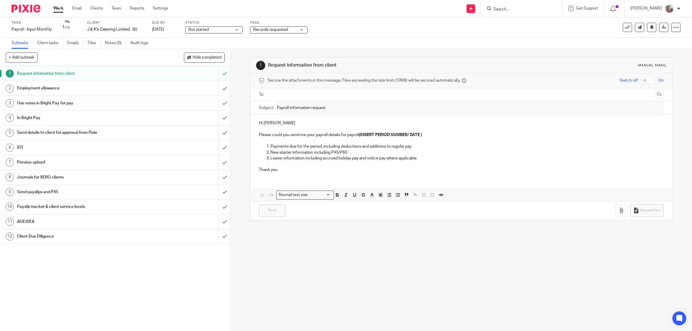
click at [53, 9] on div "Work Email Clients Team Reports Settings Work Email Clients Team Reports Settin…" at bounding box center [112, 8] width 129 height 17
click at [58, 9] on link "Work" at bounding box center [58, 8] width 10 height 6
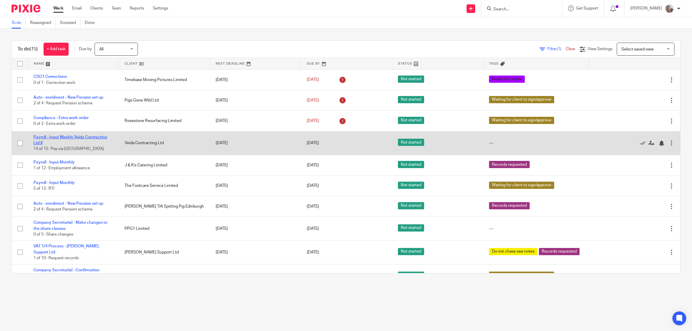
click at [64, 135] on link "Payroll - Input Weekly Veida Contracting Ltd #" at bounding box center [70, 140] width 74 height 10
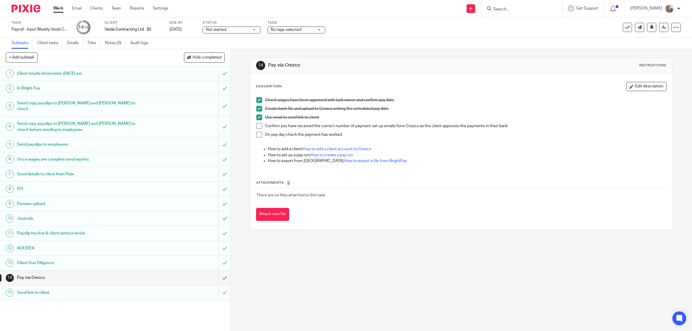
click at [257, 126] on span at bounding box center [260, 126] width 6 height 6
click at [214, 272] on input "submit" at bounding box center [115, 278] width 231 height 14
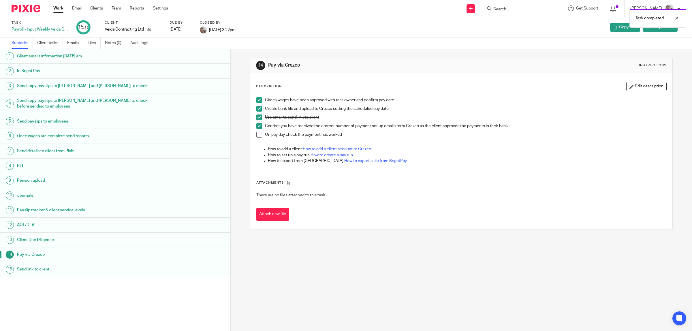
click at [55, 6] on link "Work" at bounding box center [58, 8] width 10 height 6
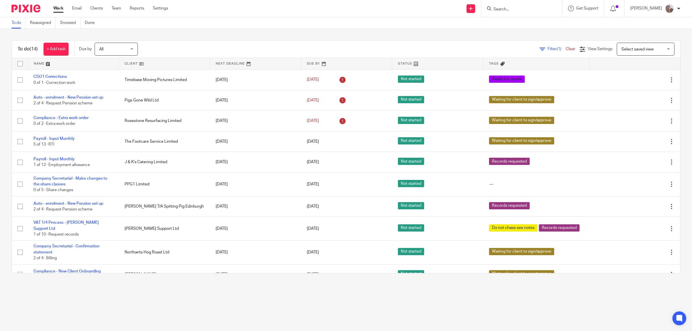
click at [519, 9] on input "Search" at bounding box center [519, 9] width 52 height 5
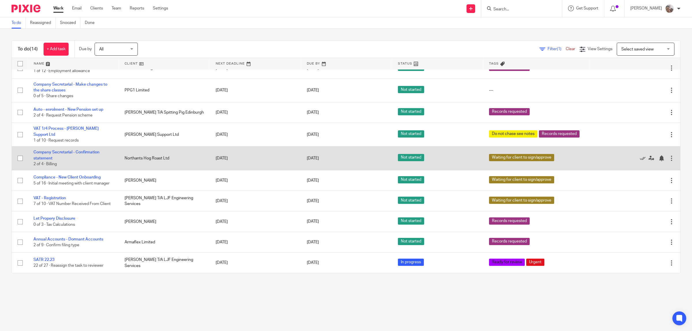
scroll to position [25, 0]
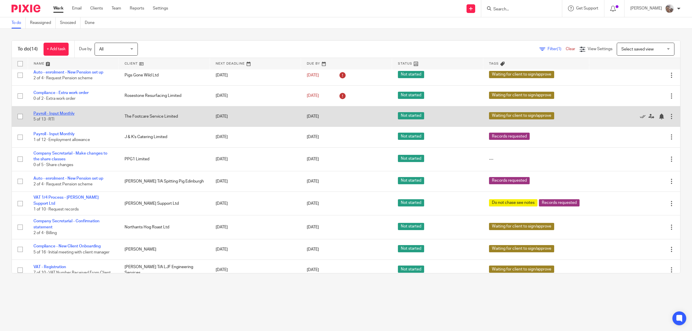
click at [57, 113] on link "Payroll - Input Monthly" at bounding box center [53, 114] width 41 height 4
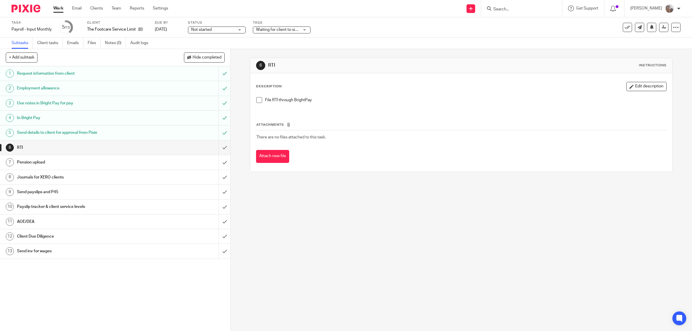
click at [35, 251] on h1 "Send inv for wages" at bounding box center [82, 251] width 131 height 9
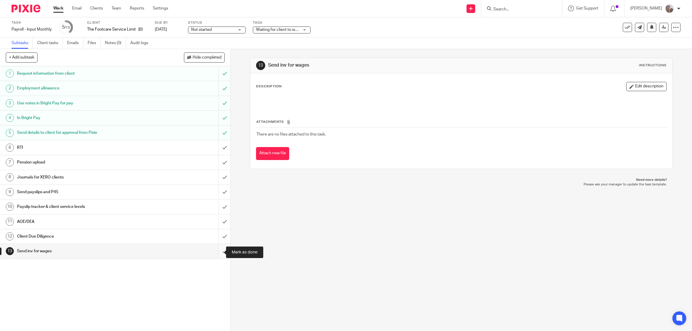
click at [217, 251] on input "submit" at bounding box center [115, 251] width 231 height 14
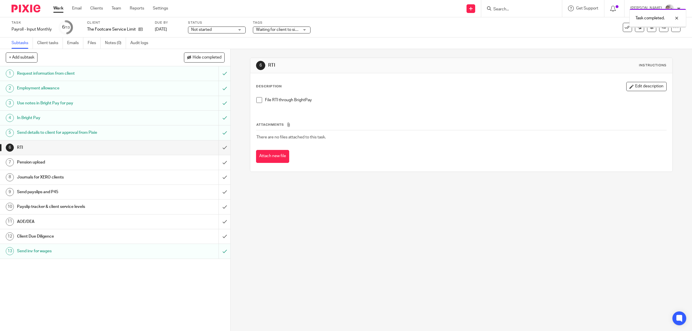
click at [47, 238] on h1 "Client Due Diligence" at bounding box center [82, 236] width 131 height 9
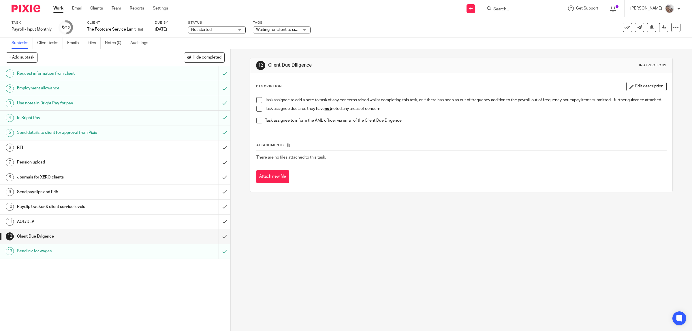
click at [258, 112] on span at bounding box center [260, 109] width 6 height 6
click at [219, 237] on input "submit" at bounding box center [115, 236] width 231 height 14
click at [31, 221] on h1 "AOE/DEA" at bounding box center [82, 222] width 131 height 9
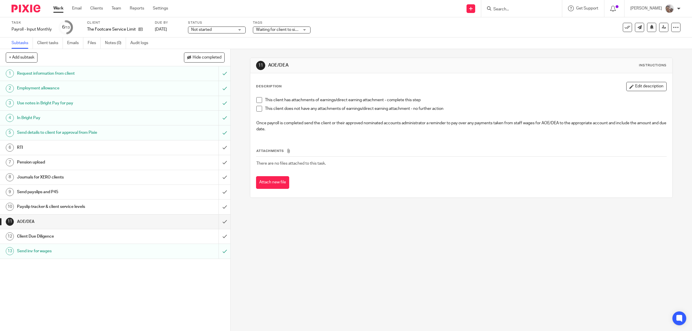
click at [38, 238] on h1 "Client Due Diligence" at bounding box center [82, 236] width 131 height 9
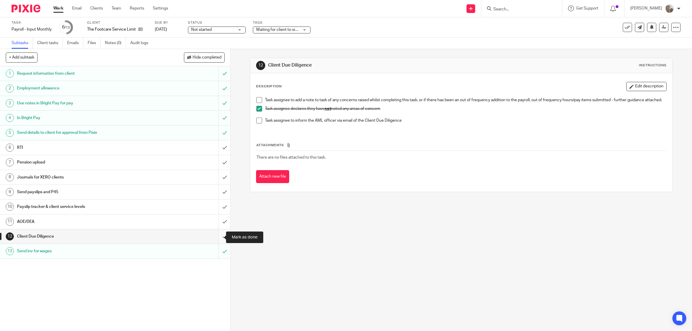
click at [216, 237] on input "submit" at bounding box center [115, 236] width 231 height 14
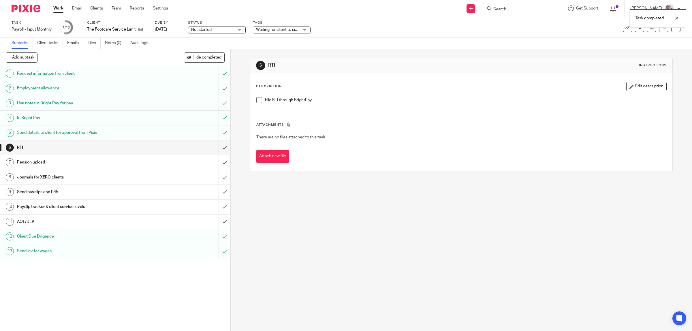
click at [90, 225] on h1 "AOE/DEA" at bounding box center [82, 222] width 131 height 9
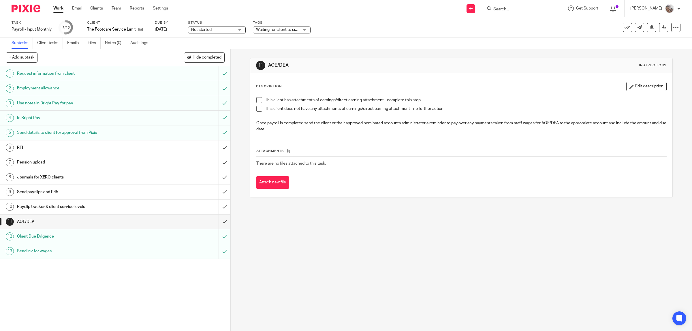
click at [257, 100] on span at bounding box center [260, 100] width 6 height 6
click at [216, 223] on input "submit" at bounding box center [115, 222] width 231 height 14
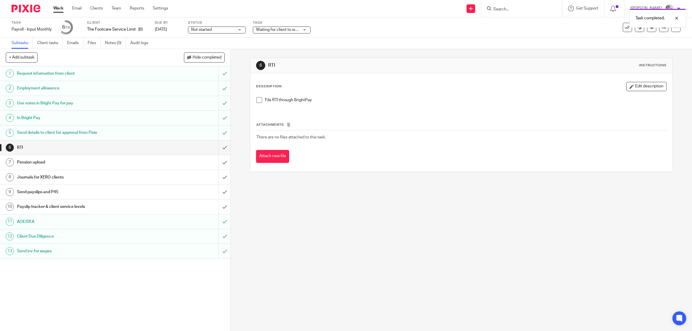
click at [55, 190] on h1 "Send payslips and P45" at bounding box center [82, 192] width 131 height 9
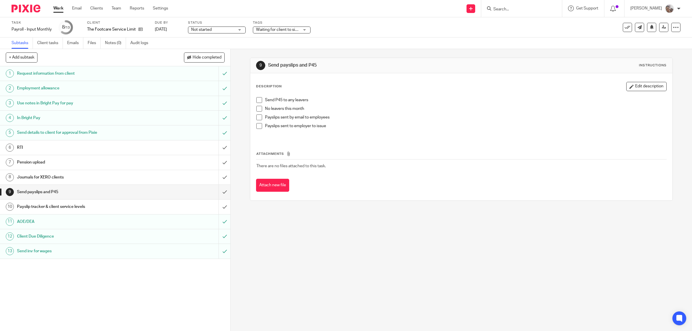
click at [257, 110] on span at bounding box center [260, 109] width 6 height 6
click at [76, 205] on h1 "Payslip tracker & client service levels" at bounding box center [82, 207] width 131 height 9
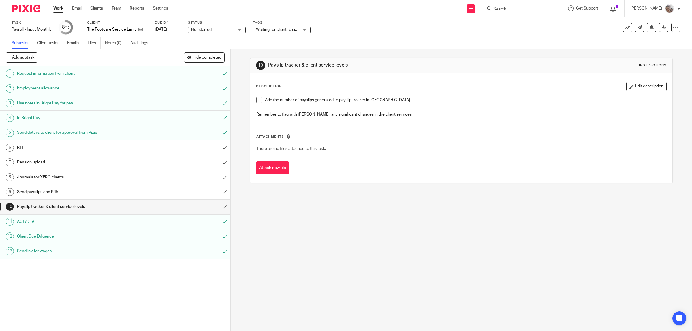
click at [257, 100] on span at bounding box center [260, 100] width 6 height 6
click at [215, 206] on input "submit" at bounding box center [115, 207] width 231 height 14
